Goal: Task Accomplishment & Management: Use online tool/utility

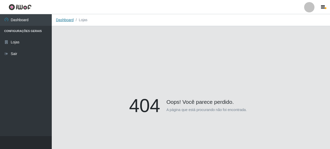
click at [64, 21] on link "Dashboard" at bounding box center [65, 20] width 18 height 4
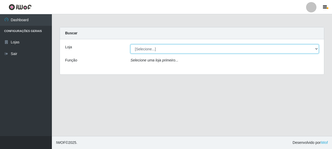
click at [153, 50] on select "[Selecione...] Supermercado Queiroz - [GEOGRAPHIC_DATA]" at bounding box center [224, 49] width 188 height 9
select select "496"
click at [130, 45] on select "[Selecione...] Supermercado Queiroz - [GEOGRAPHIC_DATA]" at bounding box center [224, 49] width 188 height 9
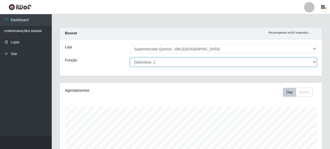
click at [316, 63] on select "[Selecione...] Embalador Embalador + Embalador ++ Repositor Repositor + Reposit…" at bounding box center [223, 62] width 187 height 9
click at [130, 58] on select "[Selecione...] Embalador Embalador + Embalador ++ Repositor Repositor + Reposit…" at bounding box center [223, 62] width 187 height 9
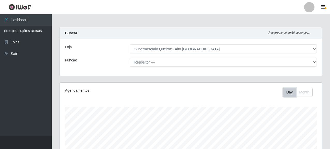
click at [288, 92] on button "Day" at bounding box center [289, 92] width 13 height 9
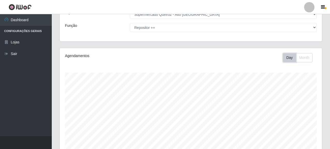
scroll to position [25, 0]
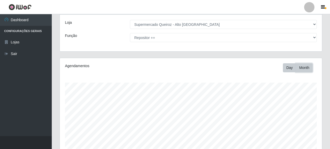
click at [301, 68] on button "Month" at bounding box center [304, 67] width 17 height 9
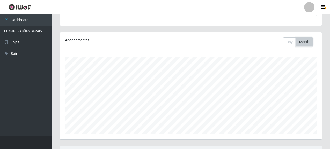
scroll to position [0, 0]
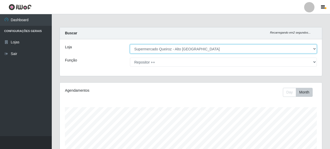
click at [159, 49] on select "[Selecione...] Supermercado Queiroz - [GEOGRAPHIC_DATA]" at bounding box center [223, 49] width 187 height 9
click at [130, 45] on select "[Selecione...] Supermercado Queiroz - [GEOGRAPHIC_DATA]" at bounding box center [223, 49] width 187 height 9
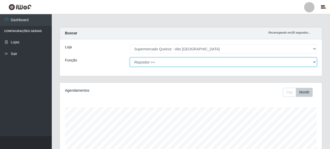
click at [151, 62] on select "[Selecione...] Embalador Embalador + Embalador ++ Repositor Repositor + Reposit…" at bounding box center [223, 62] width 187 height 9
select select "[Selecione...]"
click at [130, 58] on select "[Selecione...] Embalador Embalador + Embalador ++ Repositor Repositor + Reposit…" at bounding box center [223, 62] width 187 height 9
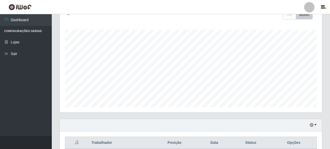
scroll to position [102, 0]
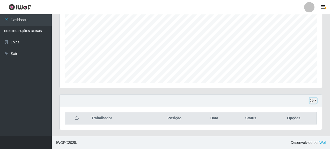
click at [314, 101] on button "button" at bounding box center [313, 101] width 7 height 6
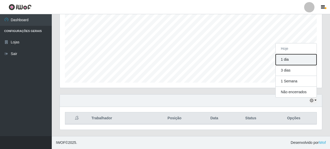
click at [293, 59] on button "1 dia" at bounding box center [296, 59] width 41 height 11
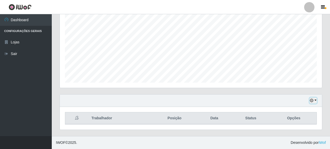
click at [315, 101] on button "button" at bounding box center [313, 101] width 7 height 6
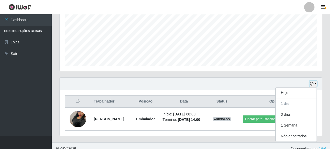
scroll to position [129, 0]
